Goal: Information Seeking & Learning: Learn about a topic

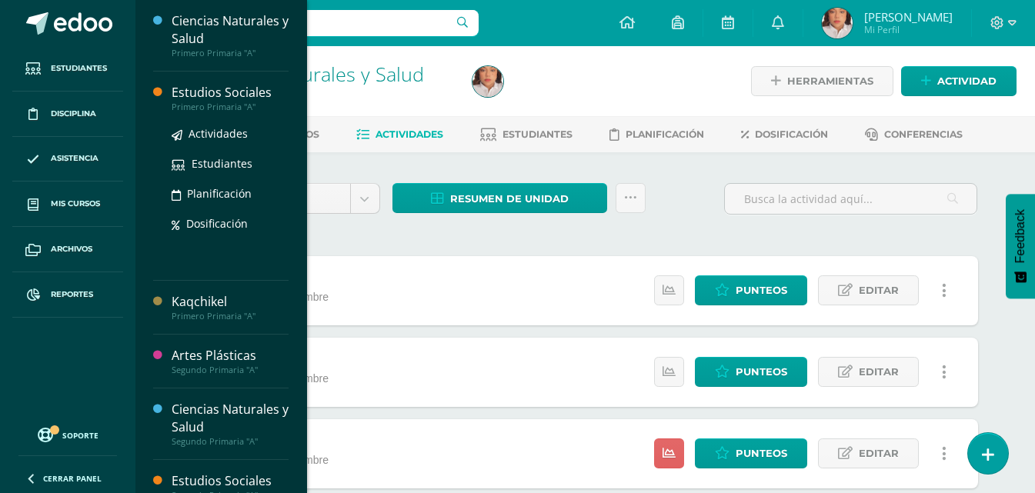
click at [225, 97] on div "Estudios Sociales" at bounding box center [230, 93] width 117 height 18
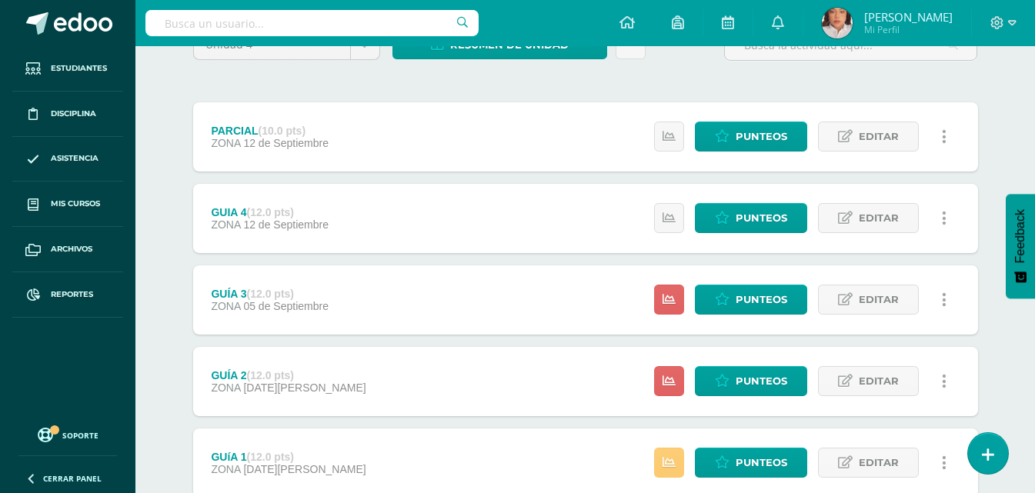
scroll to position [261, 0]
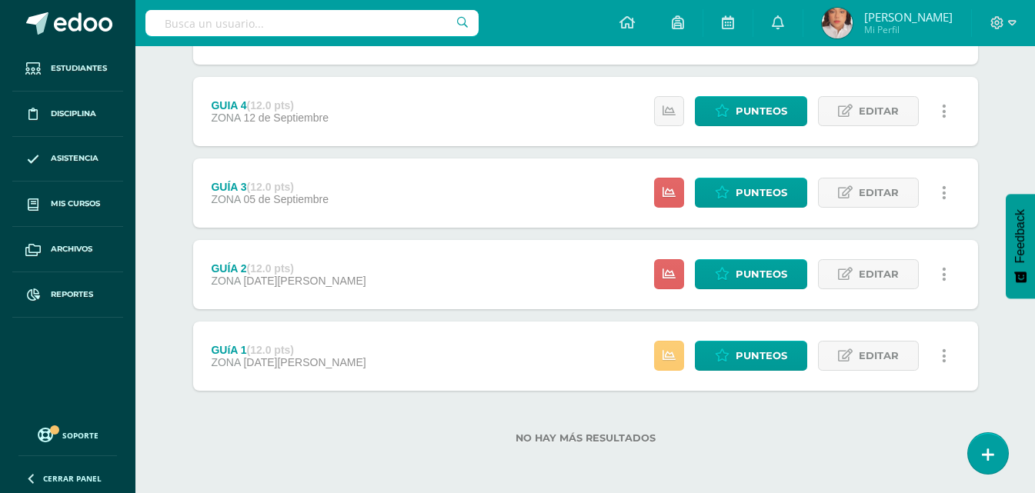
click at [368, 392] on div "No hay más resultados" at bounding box center [585, 427] width 785 height 72
click at [384, 382] on div "GUíA 1 (12.0 pts) ZONA 22 de Agosto Estatus de Actividad: -1 Estudiantes sin ca…" at bounding box center [585, 356] width 785 height 69
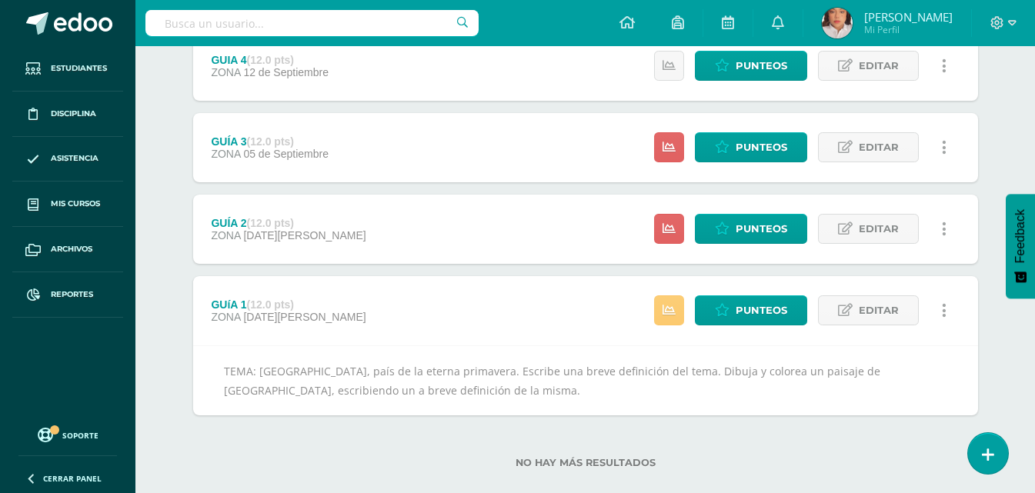
scroll to position [331, 0]
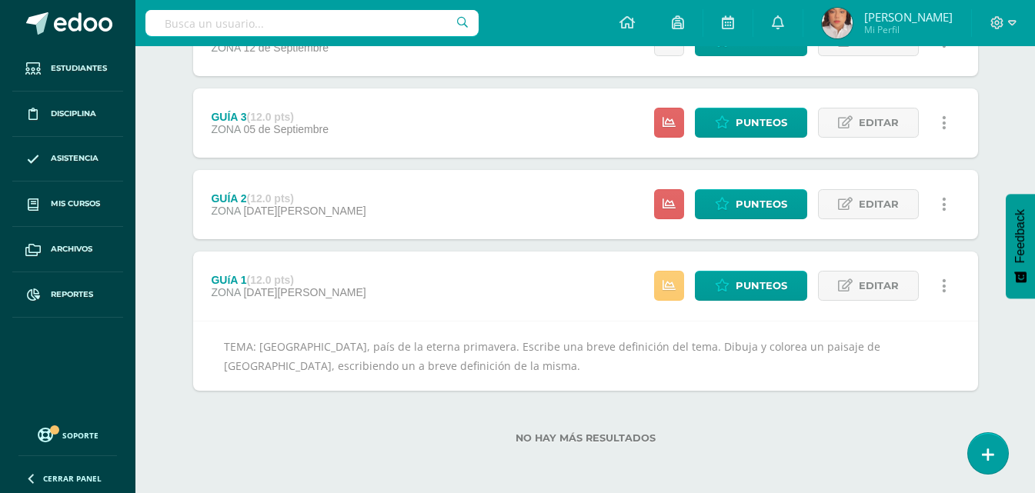
click at [393, 217] on div "GUÍA 2 (12.0 pts) ZONA 29 de Agosto Estatus de Actividad: 25 Estudiantes sin ca…" at bounding box center [585, 204] width 785 height 69
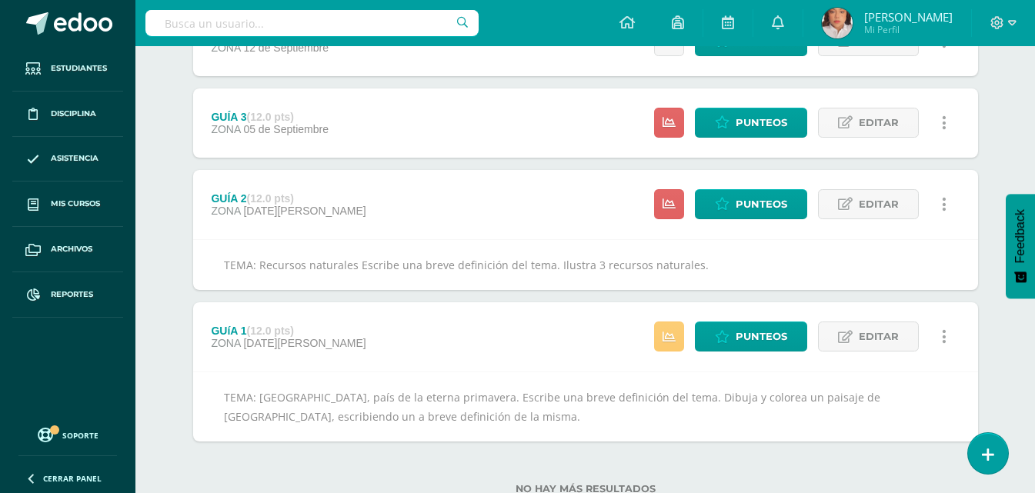
click at [388, 133] on div "GUÍA 3 (12.0 pts) ZONA 05 de Septiembre Estatus de Actividad: 25 Estudiantes si…" at bounding box center [585, 123] width 785 height 69
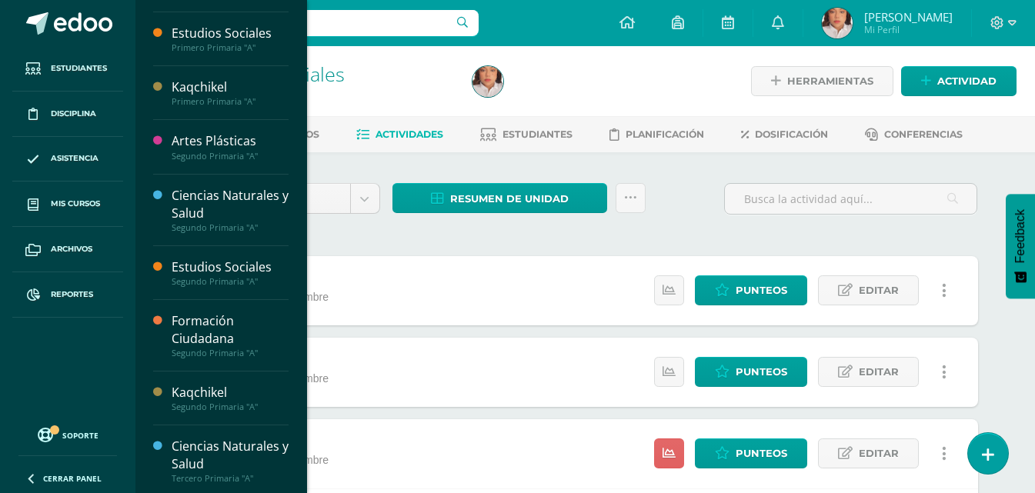
scroll to position [0, 0]
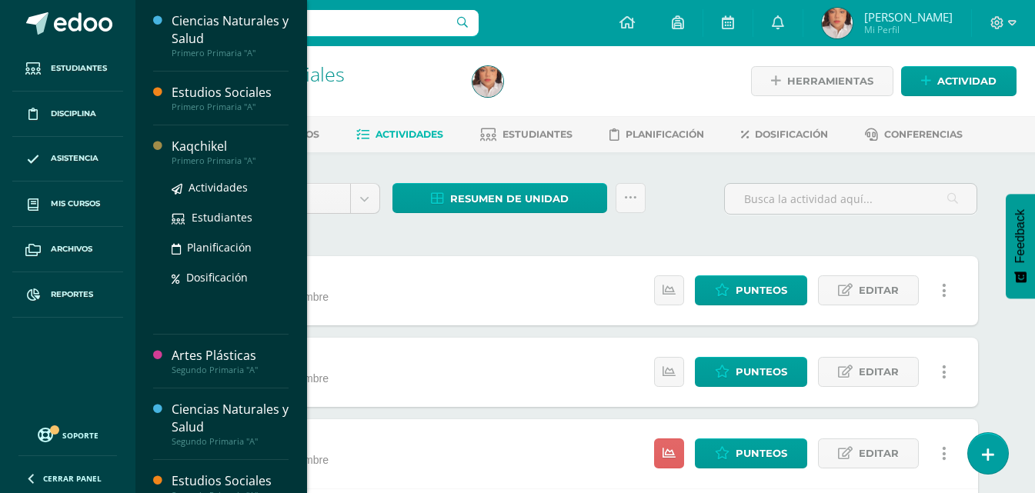
click at [222, 143] on div "Kaqchikel" at bounding box center [230, 147] width 117 height 18
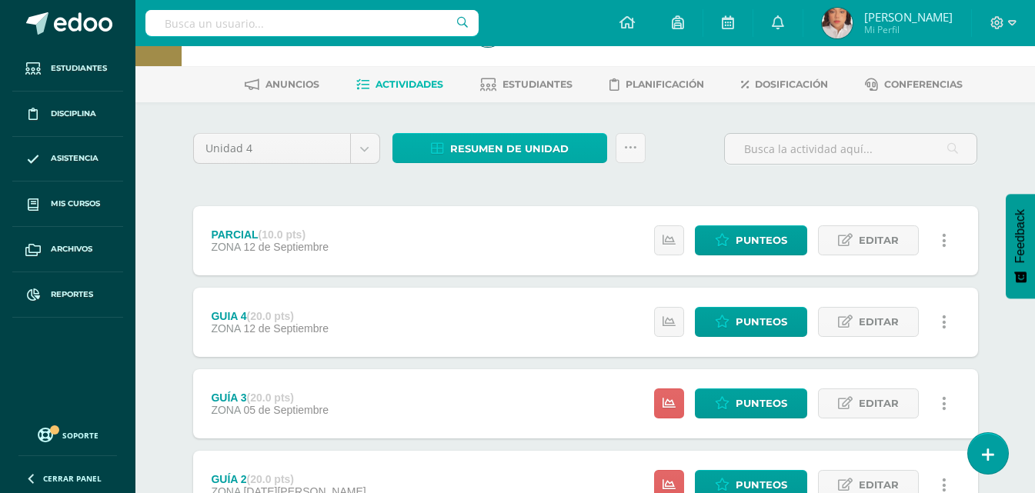
scroll to position [77, 0]
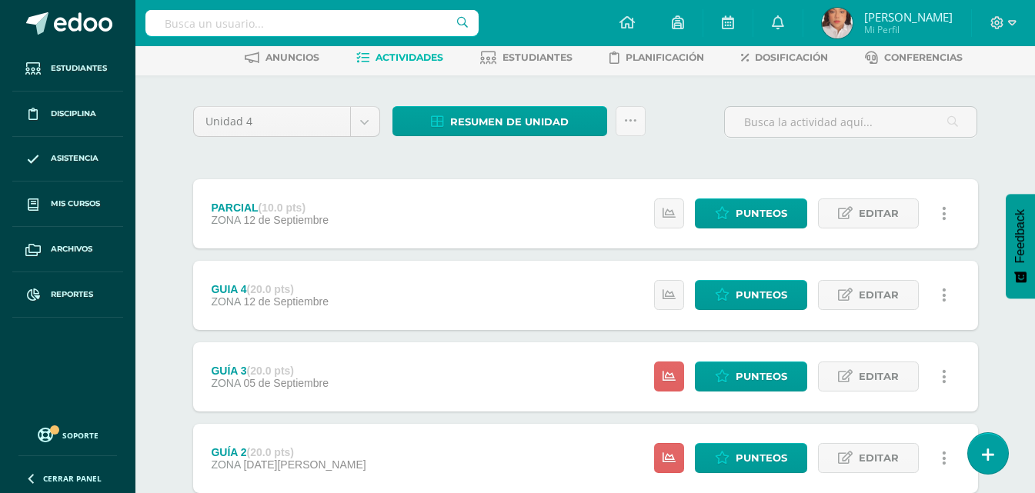
click at [483, 205] on div "PARCIAL (10.0 pts) ZONA [DATE] Estatus de Actividad: 25 Estudiantes sin calific…" at bounding box center [585, 213] width 785 height 69
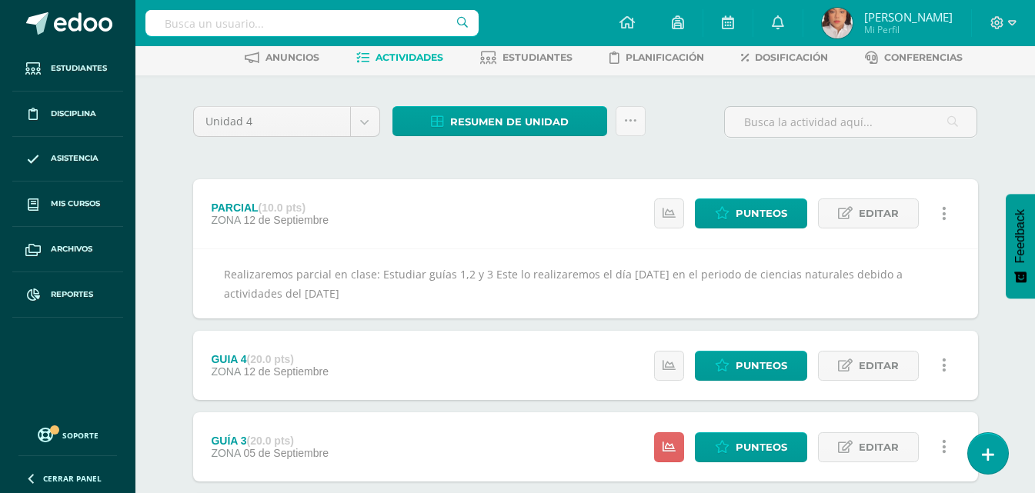
click at [346, 346] on div "GUIA 4 (20.0 pts) ZONA [DATE]" at bounding box center [270, 365] width 154 height 69
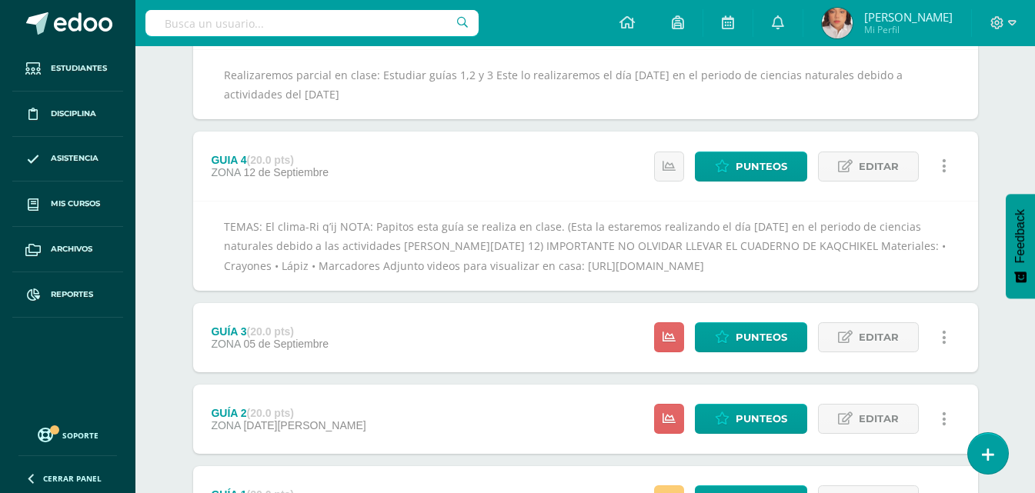
scroll to position [308, 0]
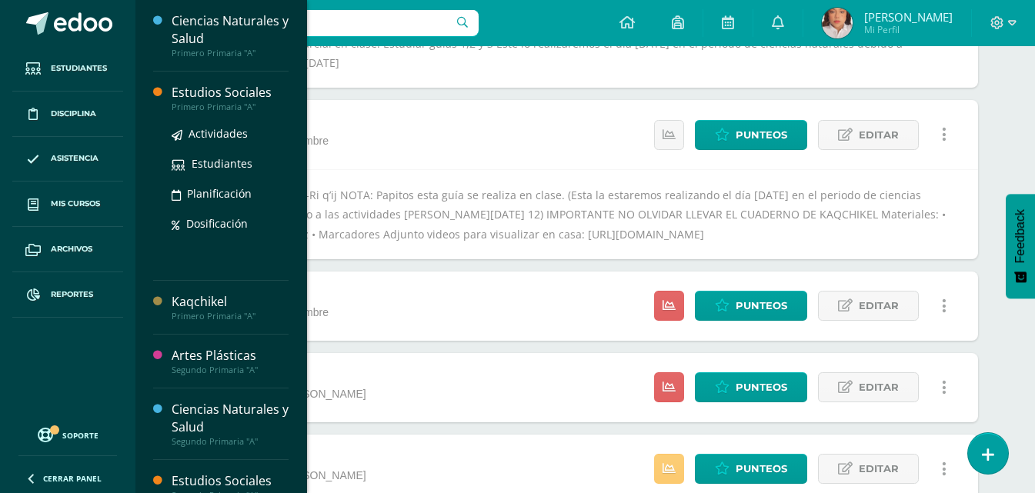
click at [246, 94] on div "Estudios Sociales" at bounding box center [230, 93] width 117 height 18
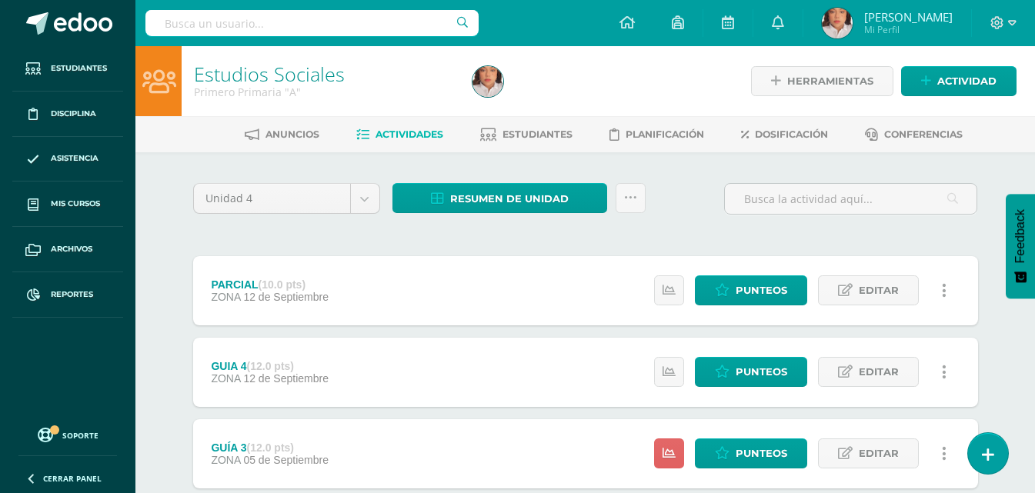
click at [211, 373] on span "ZONA" at bounding box center [225, 379] width 29 height 12
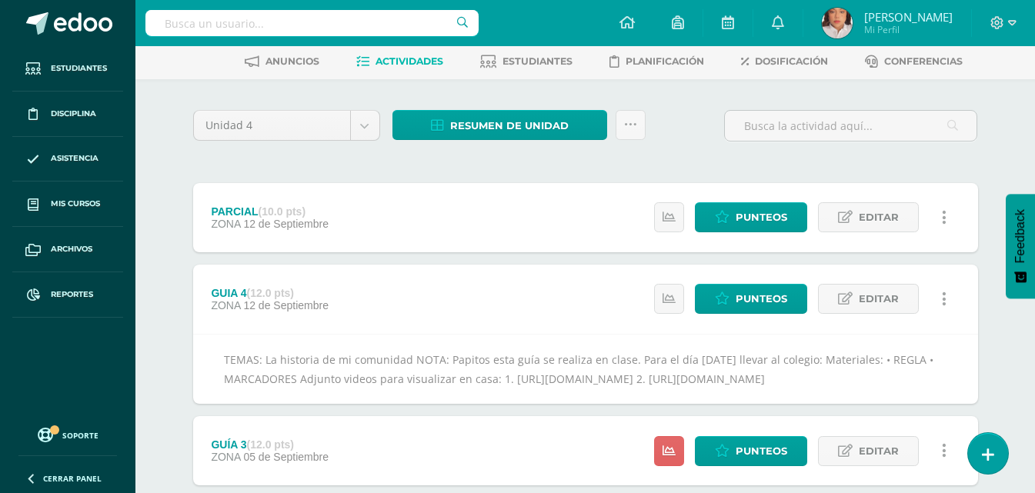
scroll to position [154, 0]
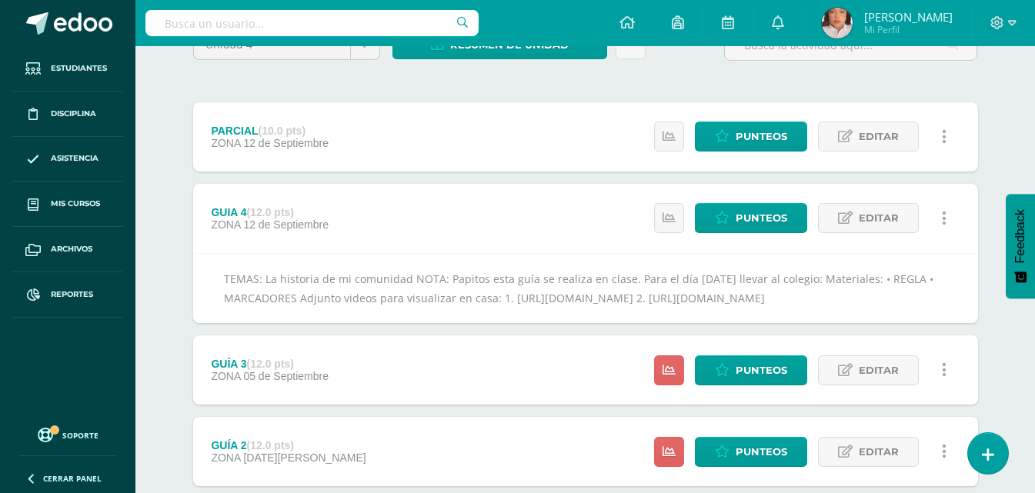
click at [291, 272] on div "TEMAS: La historia de mi comunidad NOTA: Papitos esta guía se realiza en clase.…" at bounding box center [585, 288] width 785 height 70
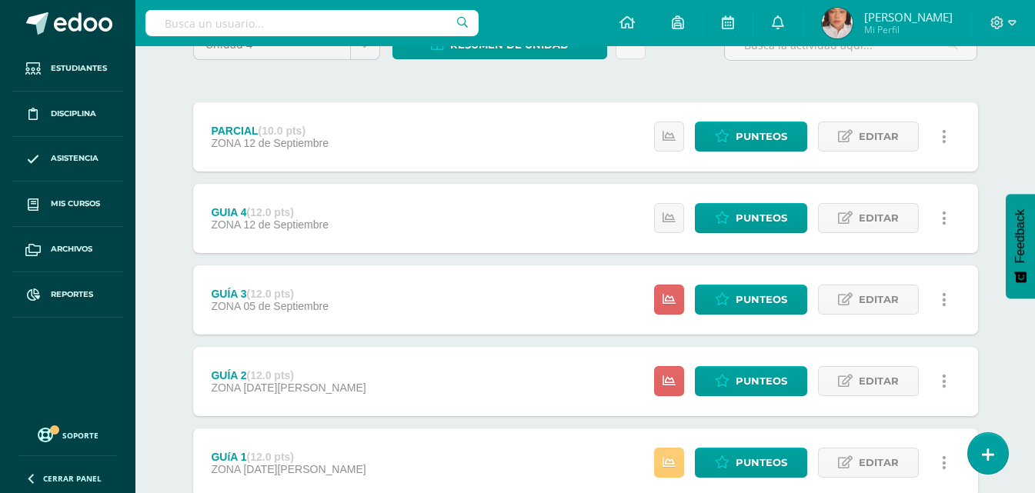
click at [266, 273] on div "GUÍA 3 (12.0 pts) ZONA [DATE][GEOGRAPHIC_DATA]" at bounding box center [270, 300] width 154 height 69
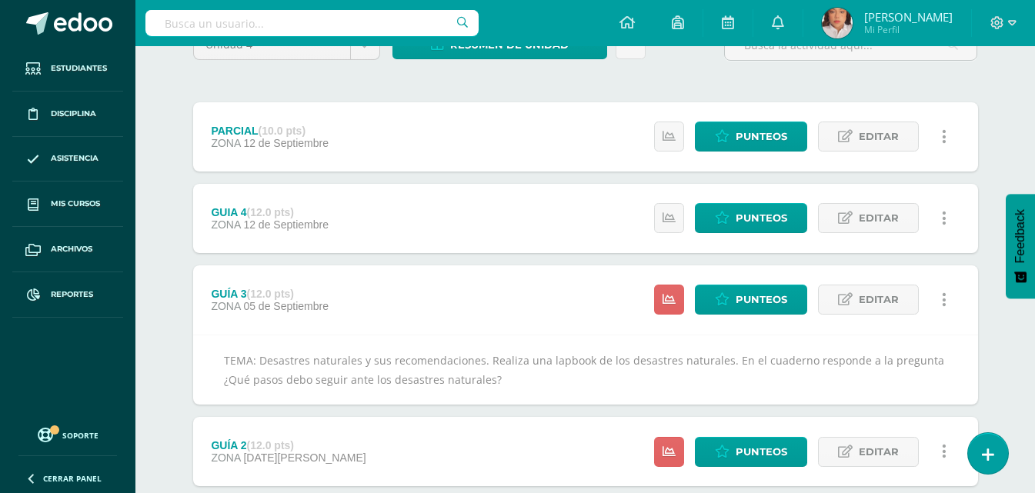
click at [288, 234] on div "GUIA 4 (12.0 pts) ZONA [DATE]" at bounding box center [270, 218] width 154 height 69
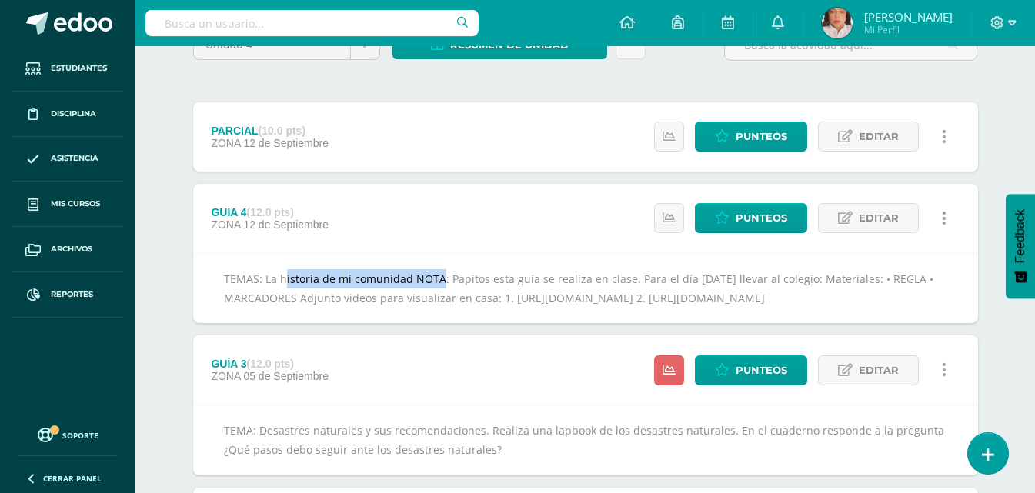
copy div "La historia de mi comunidad"
drag, startPoint x: 261, startPoint y: 279, endPoint x: 406, endPoint y: 282, distance: 144.7
click at [406, 282] on div "TEMAS: La historia de mi comunidad NOTA: Papitos esta guía se realiza en clase.…" at bounding box center [585, 288] width 785 height 70
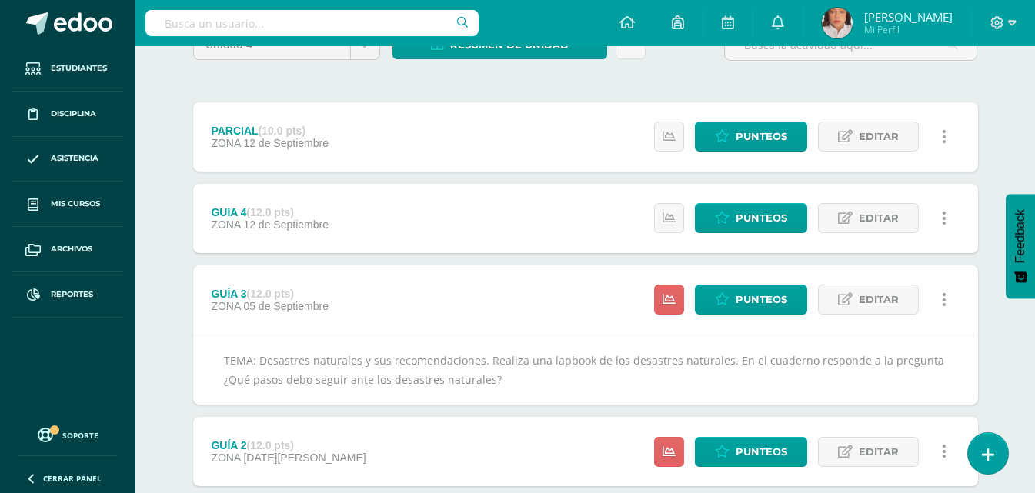
click at [326, 226] on span "12 de Septiembre" at bounding box center [285, 225] width 85 height 12
